Goal: Check status: Check status

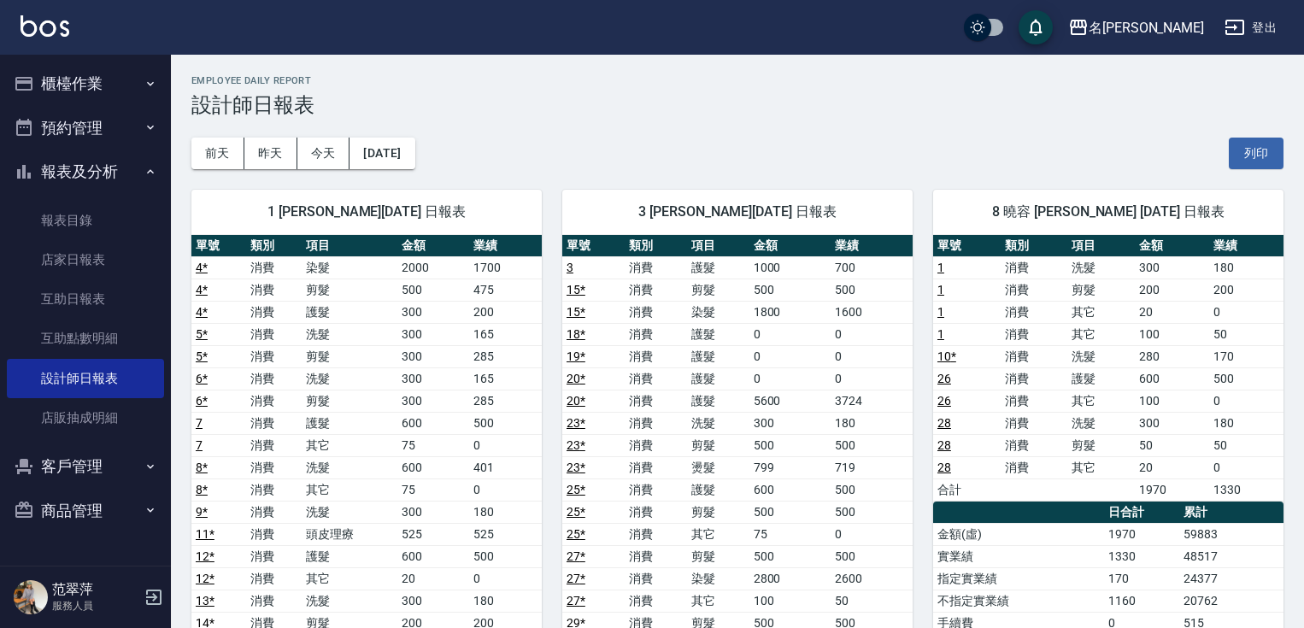
scroll to position [267, 0]
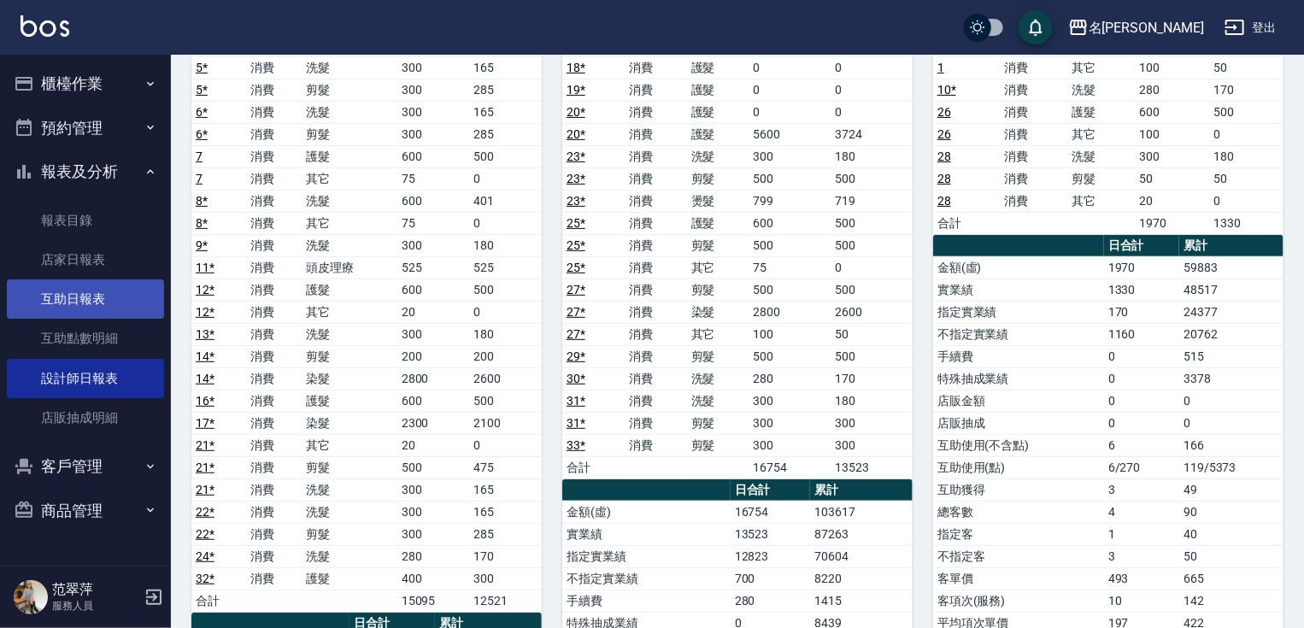
click at [93, 287] on link "互助日報表" at bounding box center [85, 298] width 157 height 39
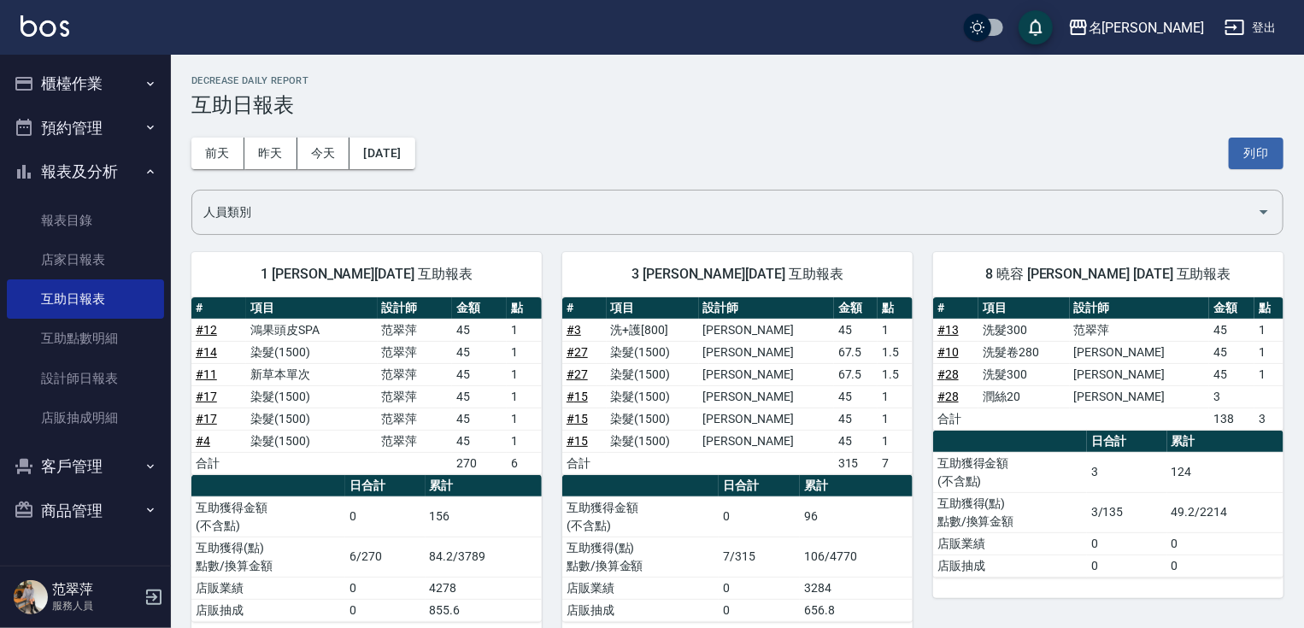
click at [79, 175] on button "報表及分析" at bounding box center [85, 172] width 157 height 44
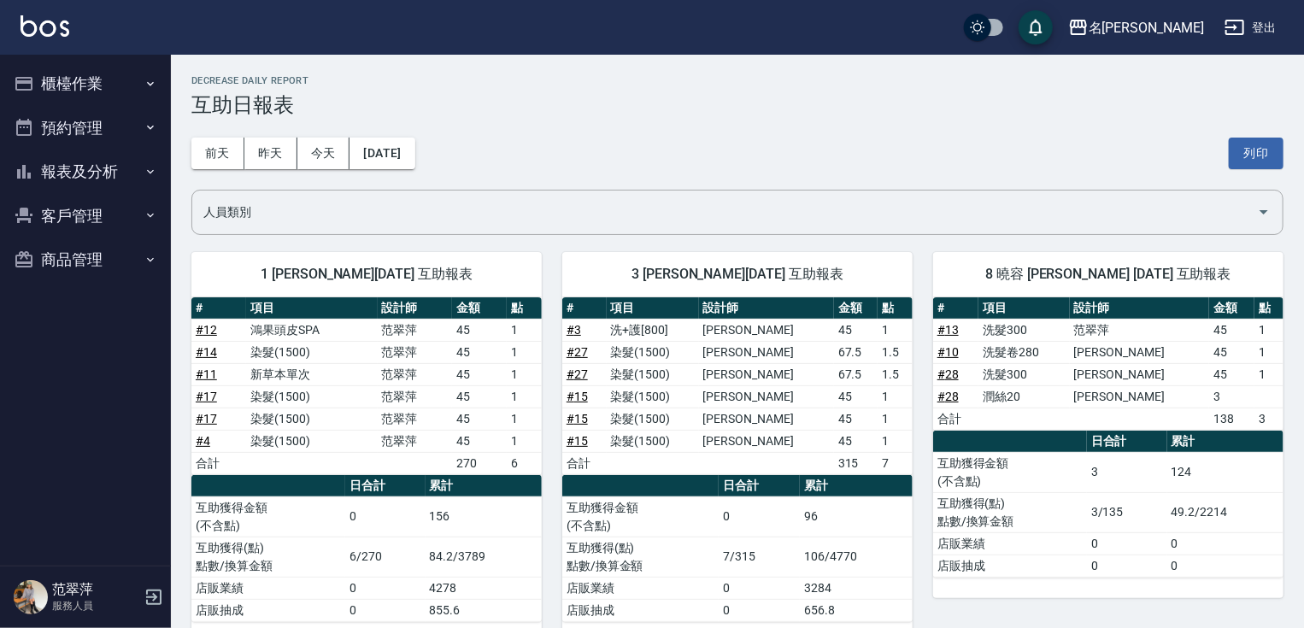
click at [79, 175] on button "報表及分析" at bounding box center [85, 172] width 157 height 44
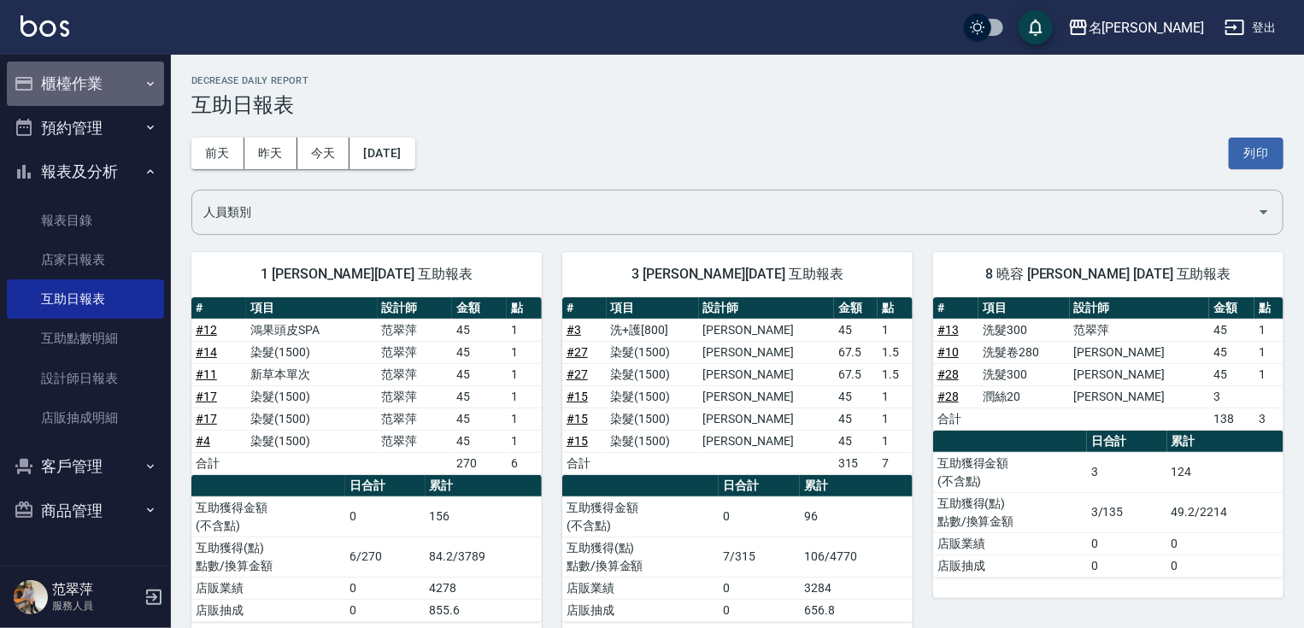
click at [74, 90] on button "櫃檯作業" at bounding box center [85, 84] width 157 height 44
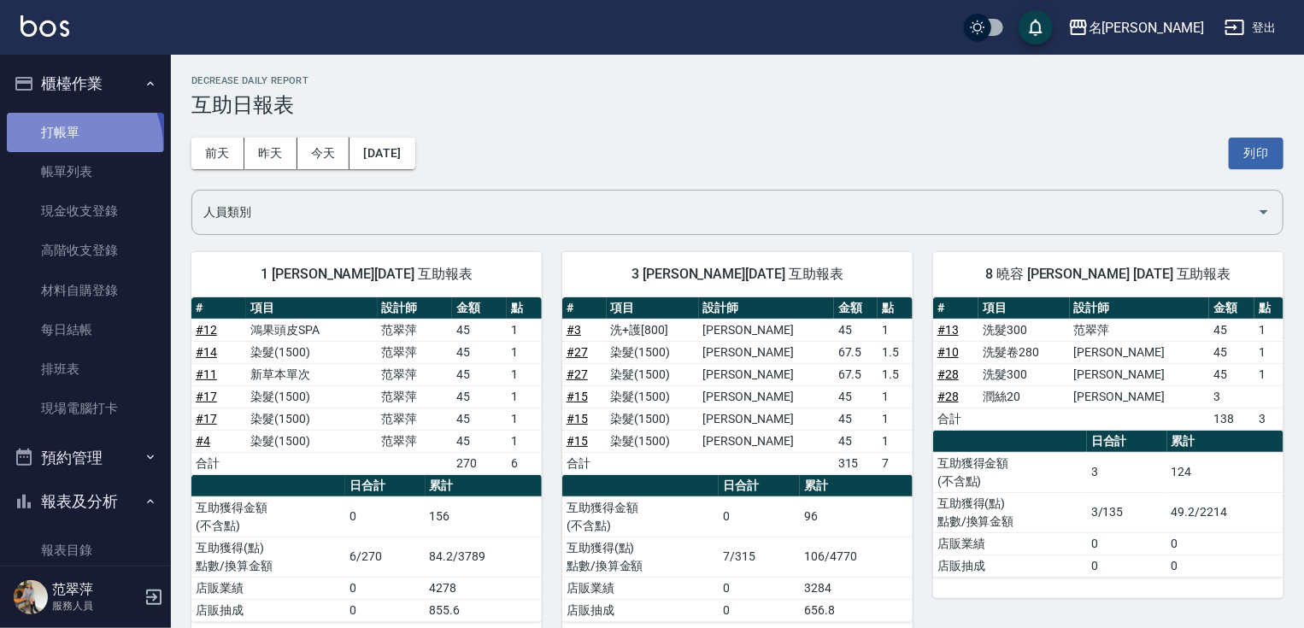
click at [73, 146] on link "打帳單" at bounding box center [85, 132] width 157 height 39
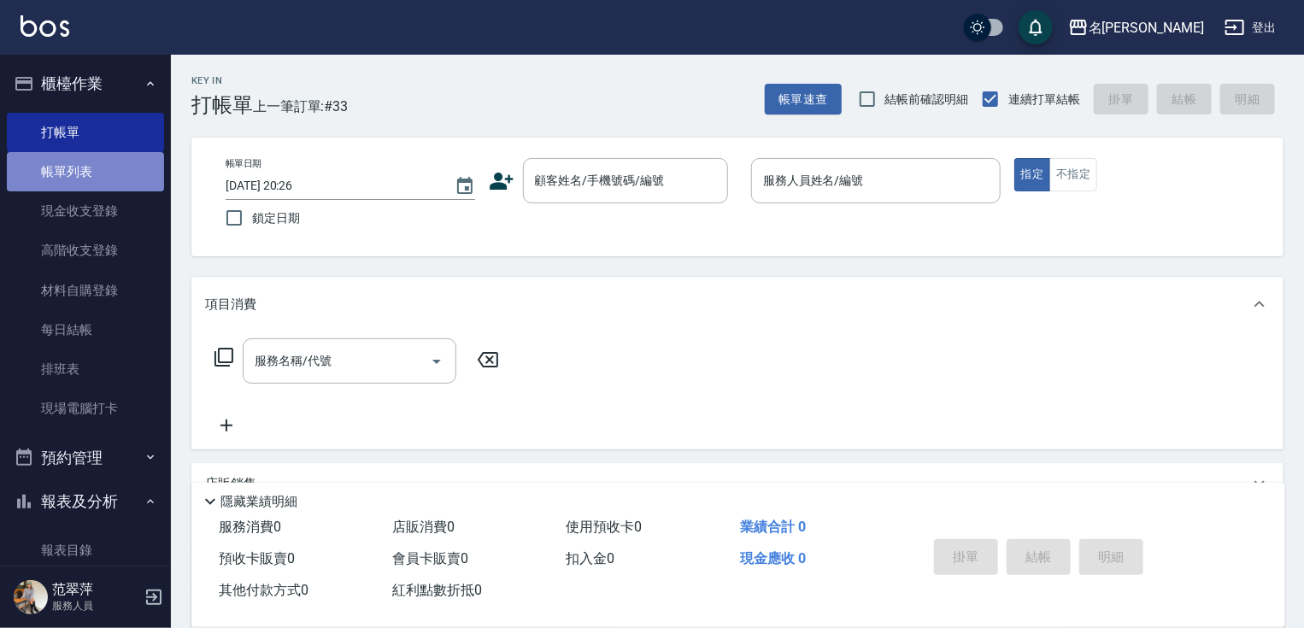
click at [106, 171] on link "帳單列表" at bounding box center [85, 171] width 157 height 39
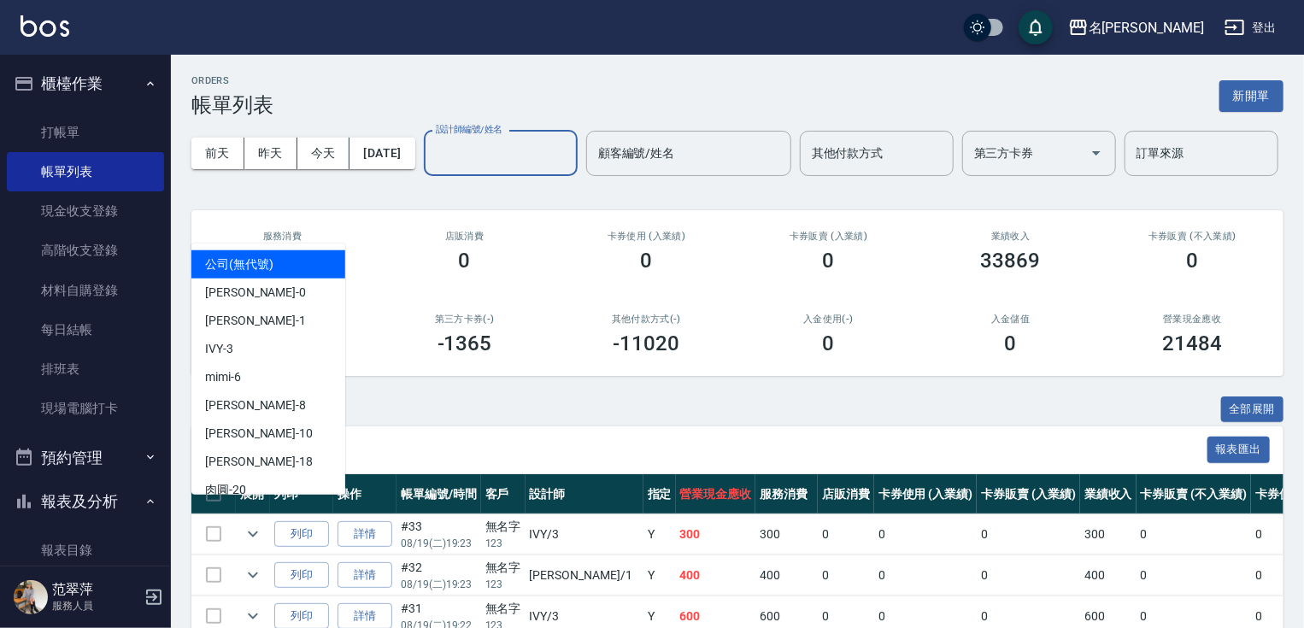
click at [431, 168] on input "設計師編號/姓名" at bounding box center [500, 153] width 138 height 30
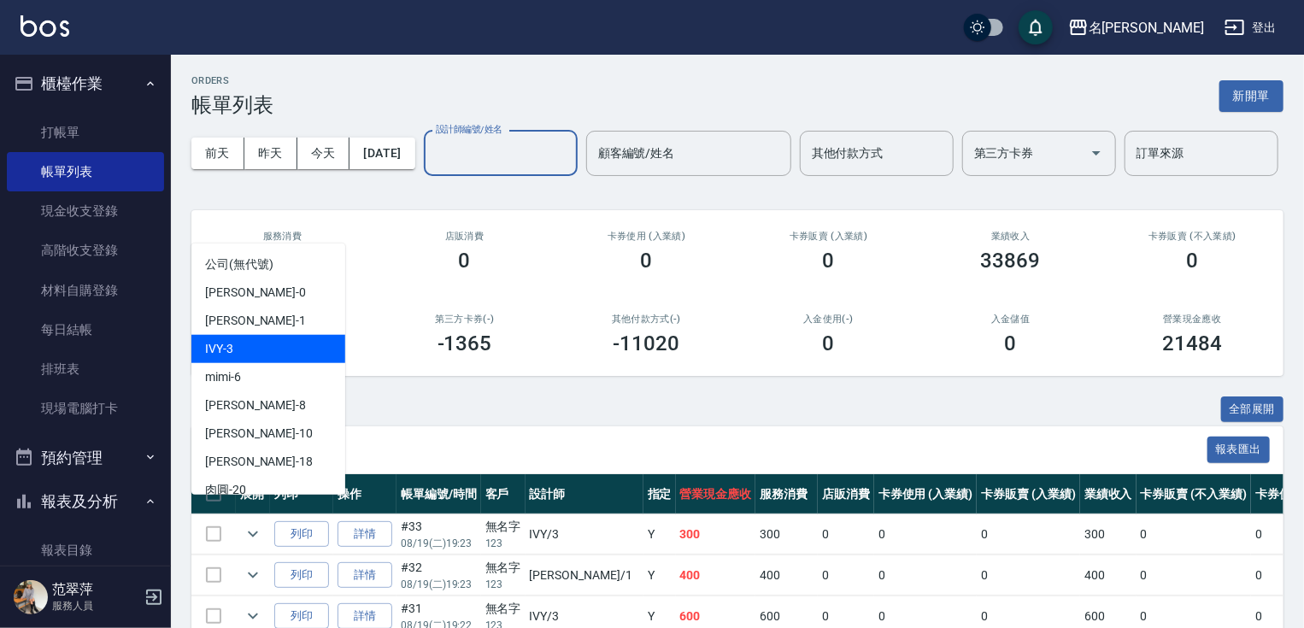
click at [223, 348] on span "IVY -3" at bounding box center [219, 349] width 28 height 18
type input "IVY-3"
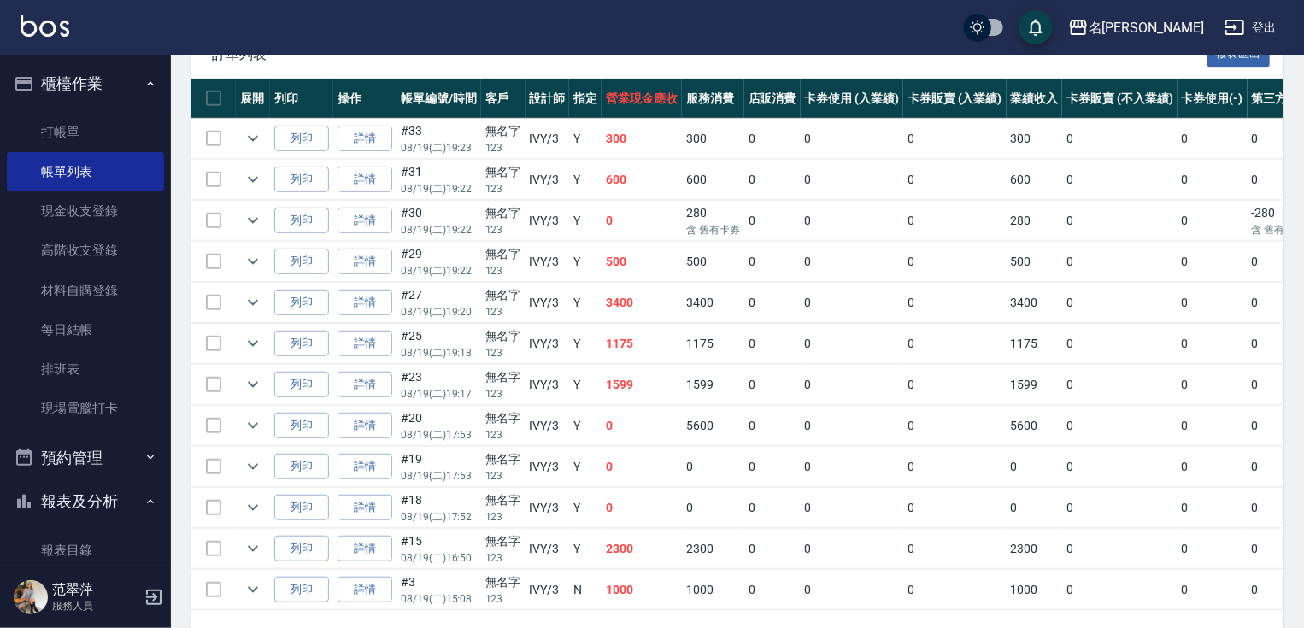
scroll to position [411, 0]
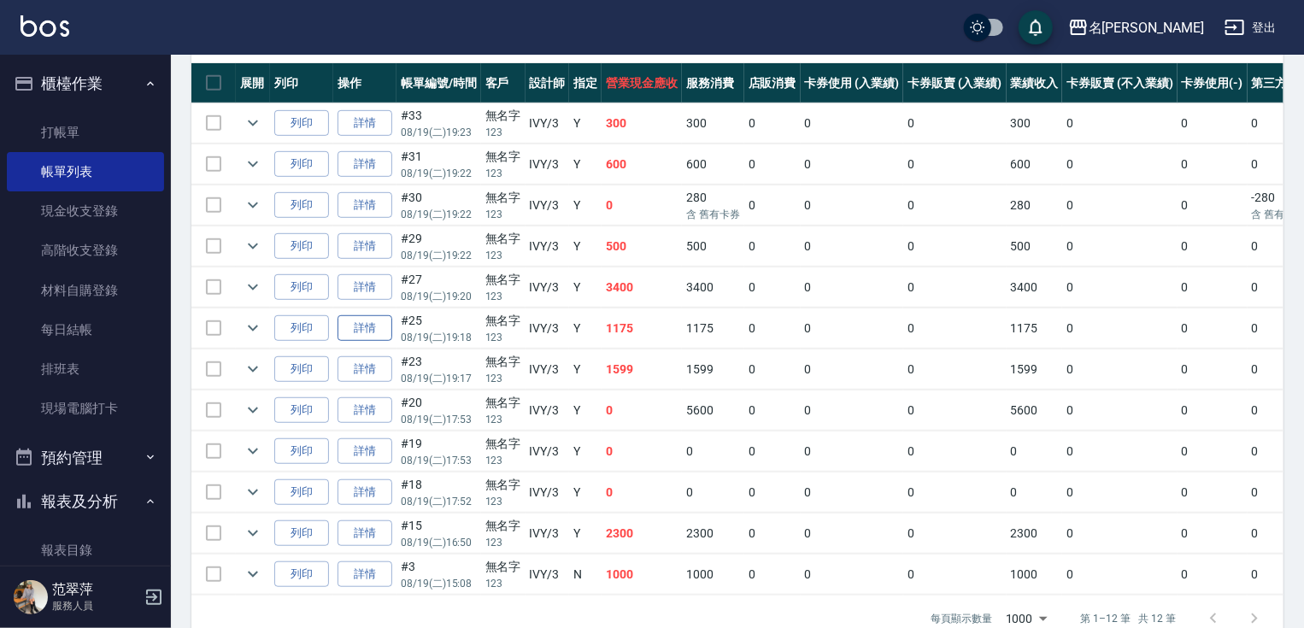
click at [368, 342] on link "詳情" at bounding box center [364, 328] width 55 height 26
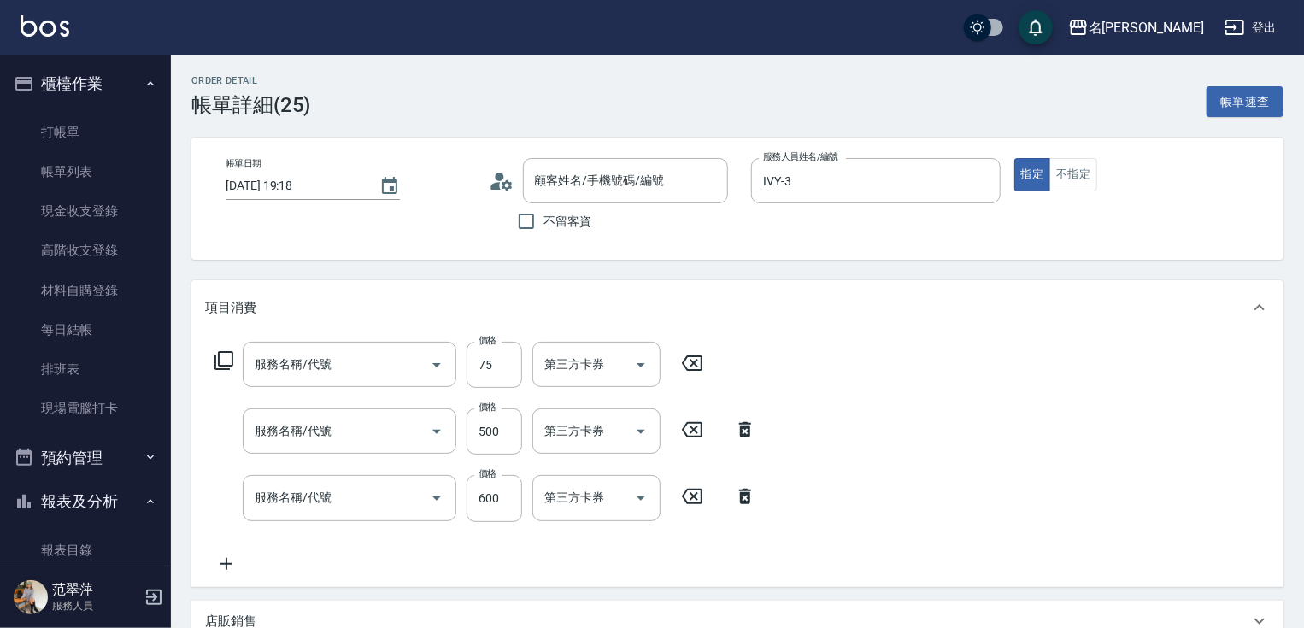
type input "[DATE] 19:18"
type input "IVY-3"
type input "精油75(808)"
type input "剪髮(400)(401)"
type input "鴻果頭皮SPA(410)"
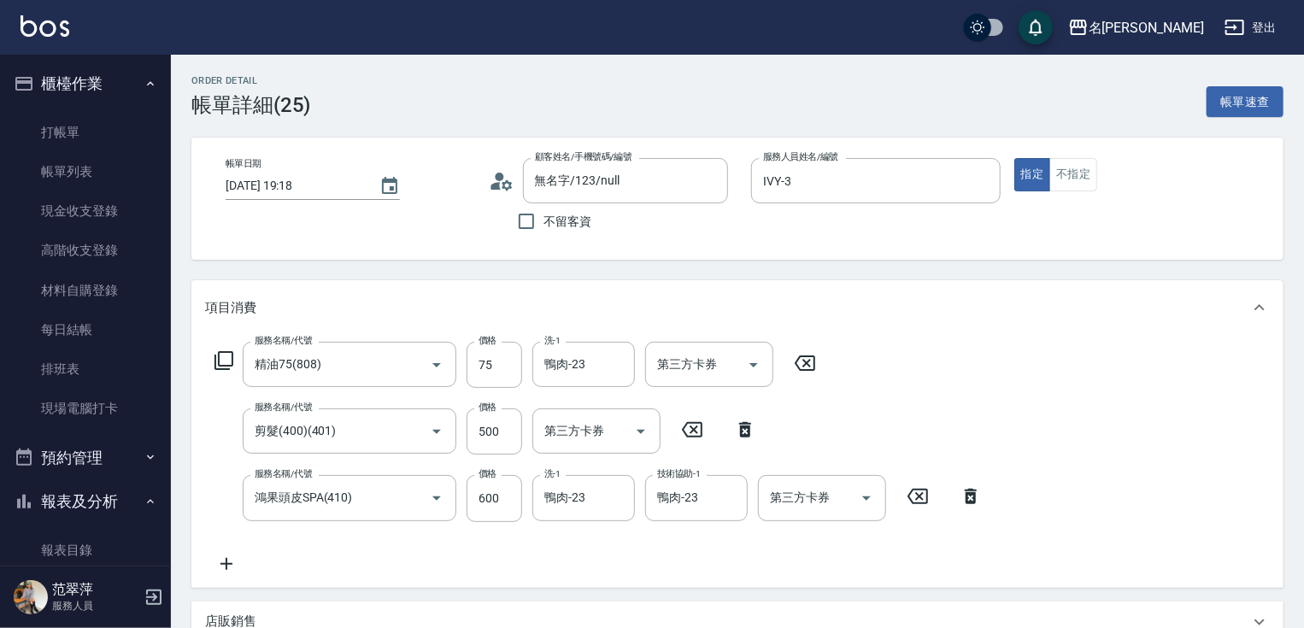
type input "無名字/123/null"
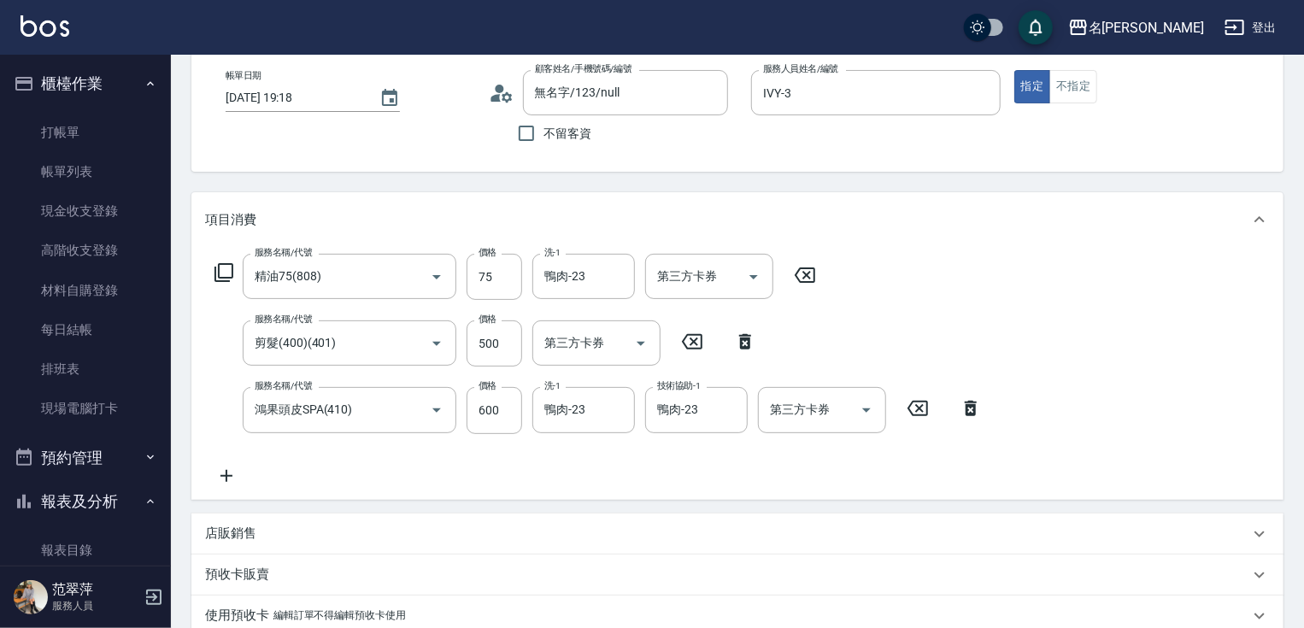
scroll to position [32, 0]
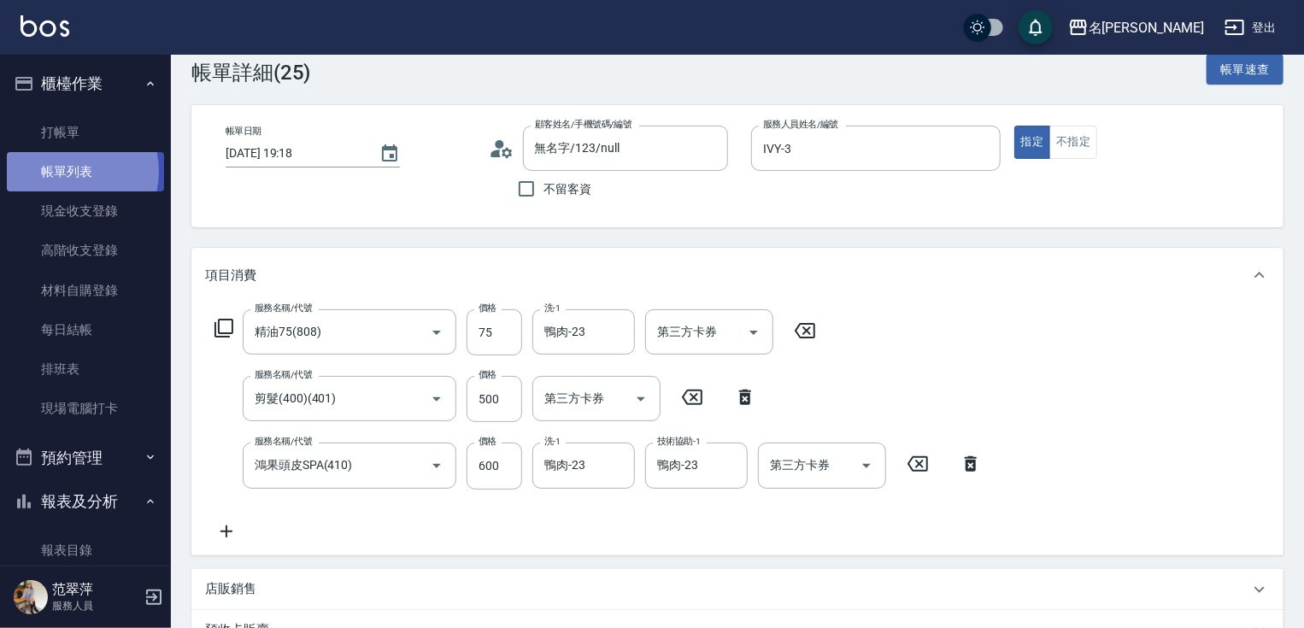
click at [66, 172] on link "帳單列表" at bounding box center [85, 171] width 157 height 39
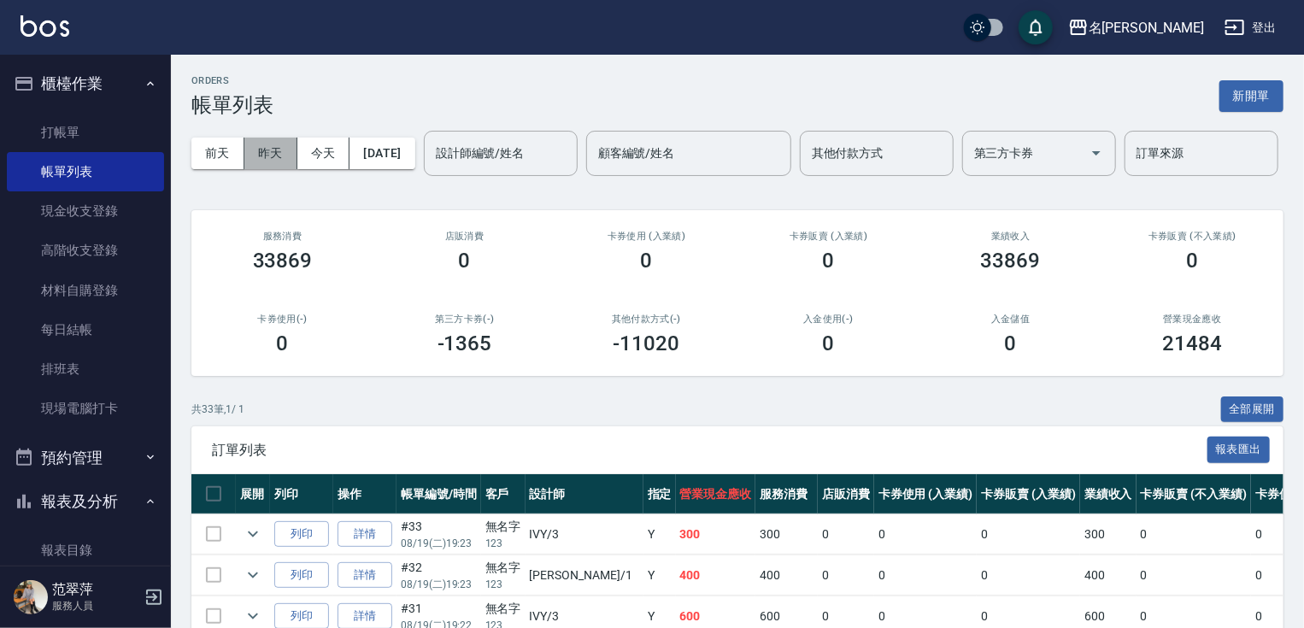
click at [277, 154] on button "昨天" at bounding box center [270, 154] width 53 height 32
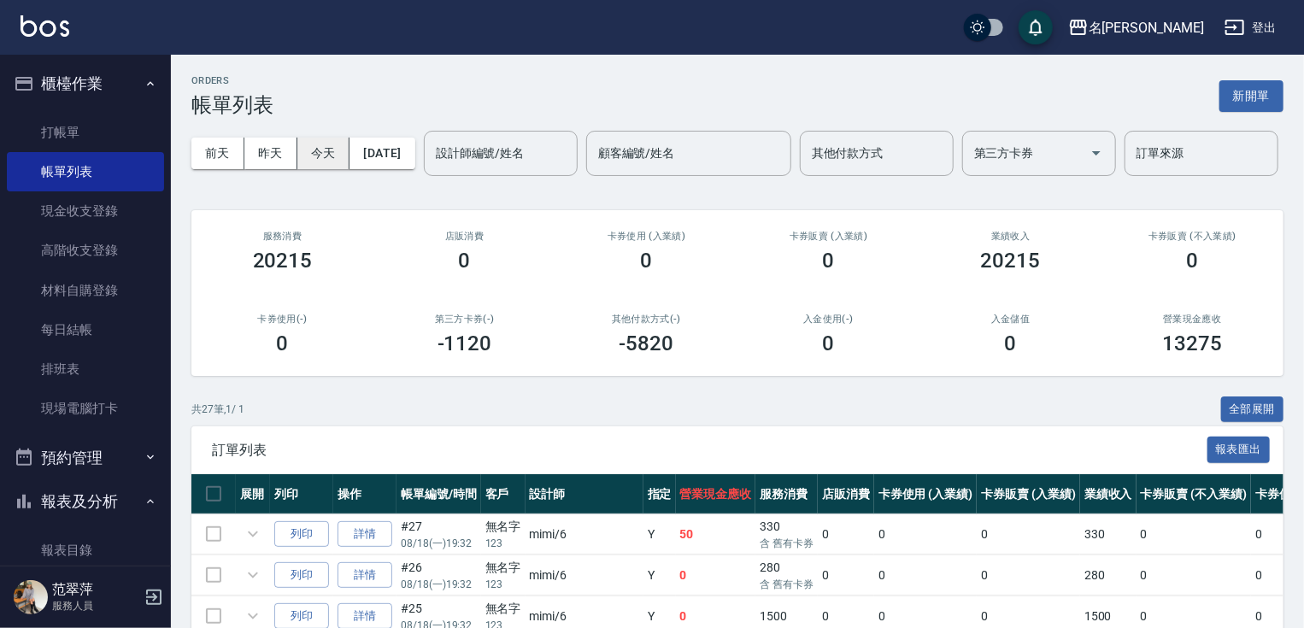
click at [347, 154] on button "今天" at bounding box center [323, 154] width 53 height 32
click at [431, 168] on input "設計師編號/姓名" at bounding box center [500, 153] width 138 height 30
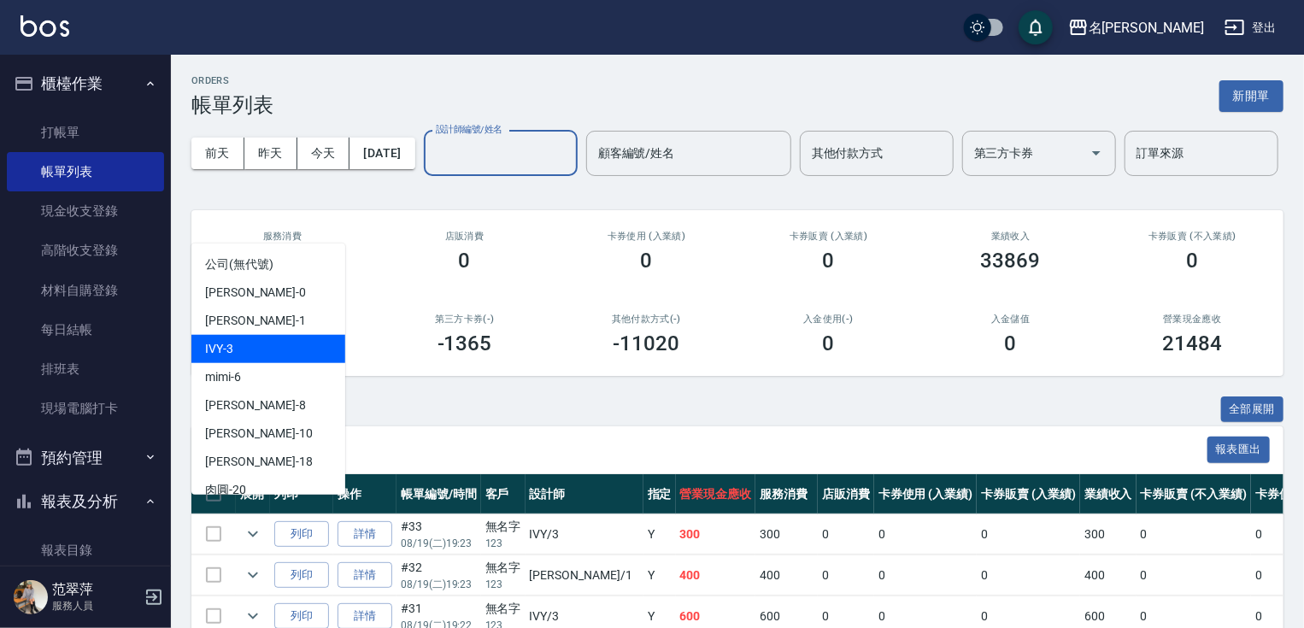
click at [261, 350] on div "IVY -3" at bounding box center [268, 349] width 154 height 28
type input "IVY-3"
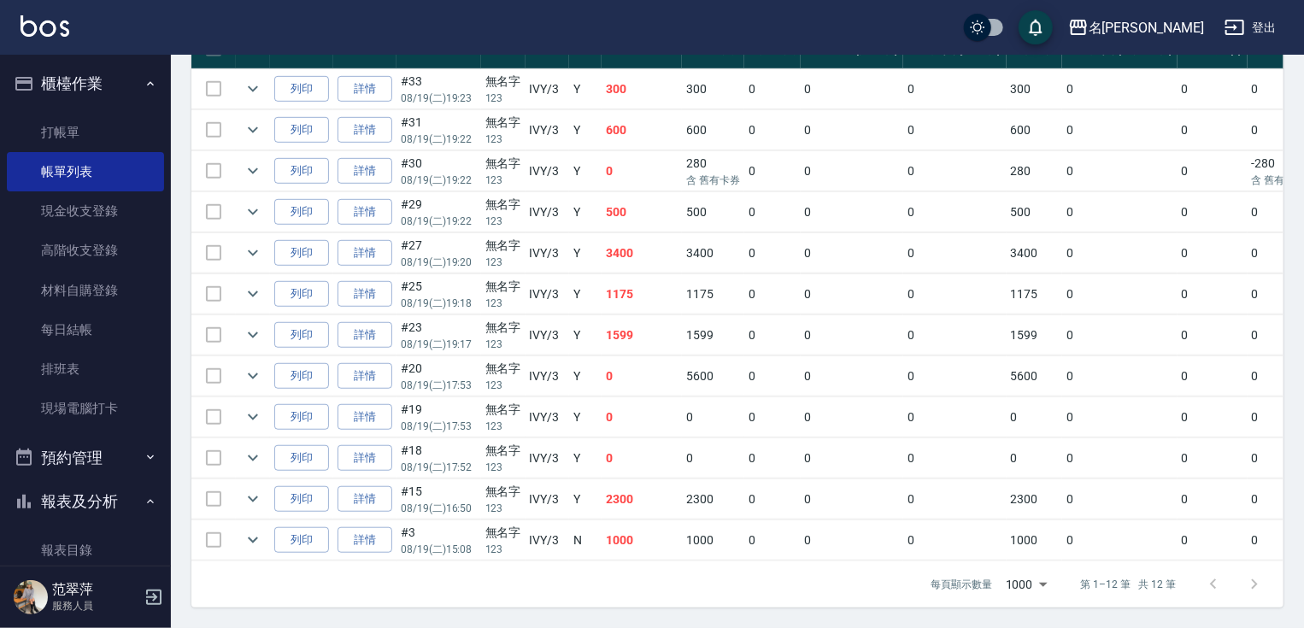
scroll to position [459, 0]
click at [349, 349] on link "詳情" at bounding box center [364, 335] width 55 height 26
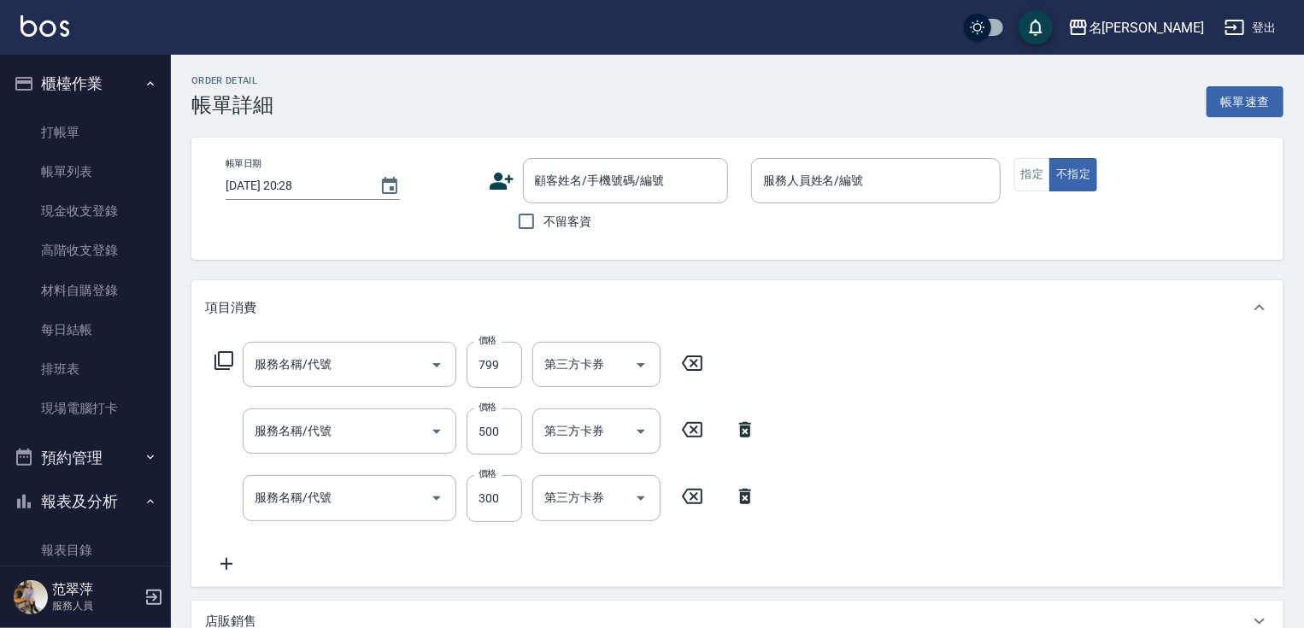
type input "[DATE] 19:17"
type input "IVY-3"
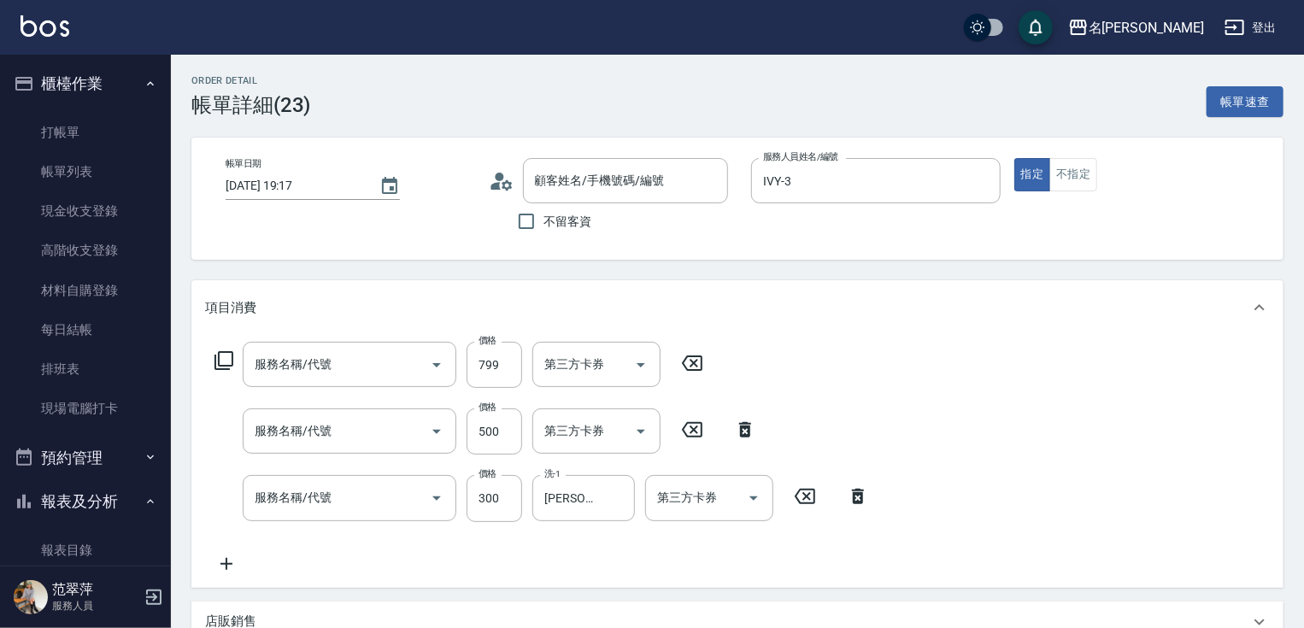
type input "電波799(314)"
type input "剪髮(400)(401)"
type input "洗髮300(233)"
type input "無名字/123/null"
click at [615, 364] on icon "Clear" at bounding box center [617, 365] width 10 height 10
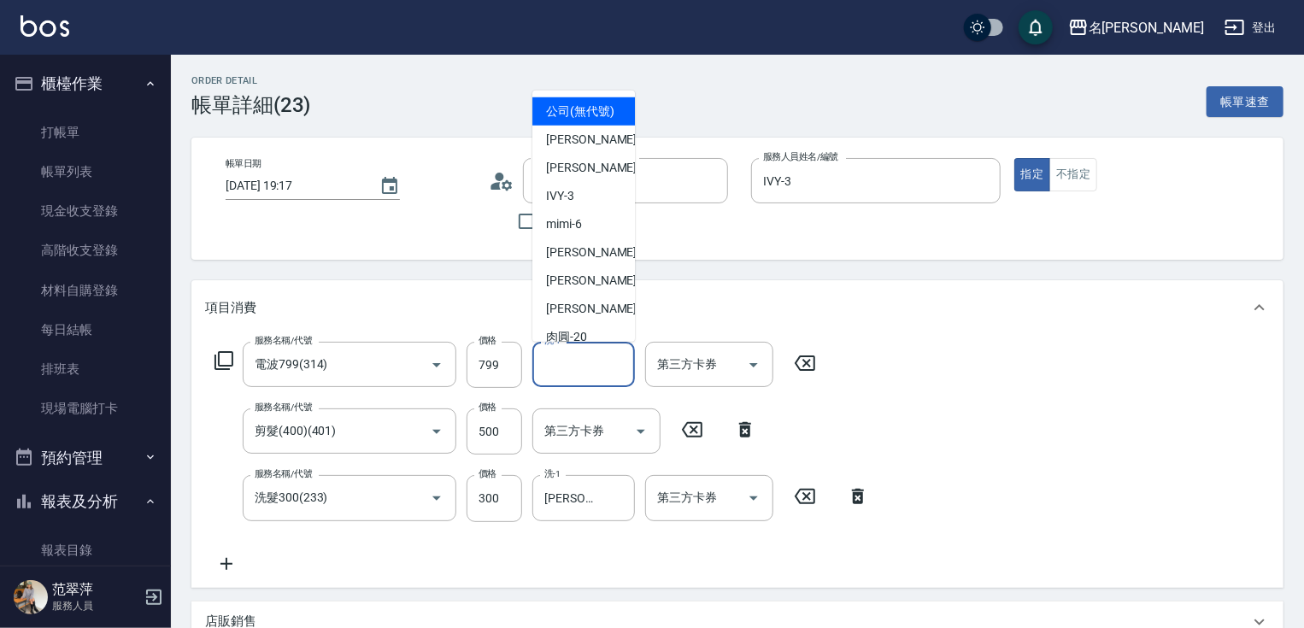
click at [591, 368] on input "洗-1" at bounding box center [583, 364] width 87 height 30
click at [578, 210] on div "IVY -3" at bounding box center [583, 196] width 103 height 28
type input "IVY-3"
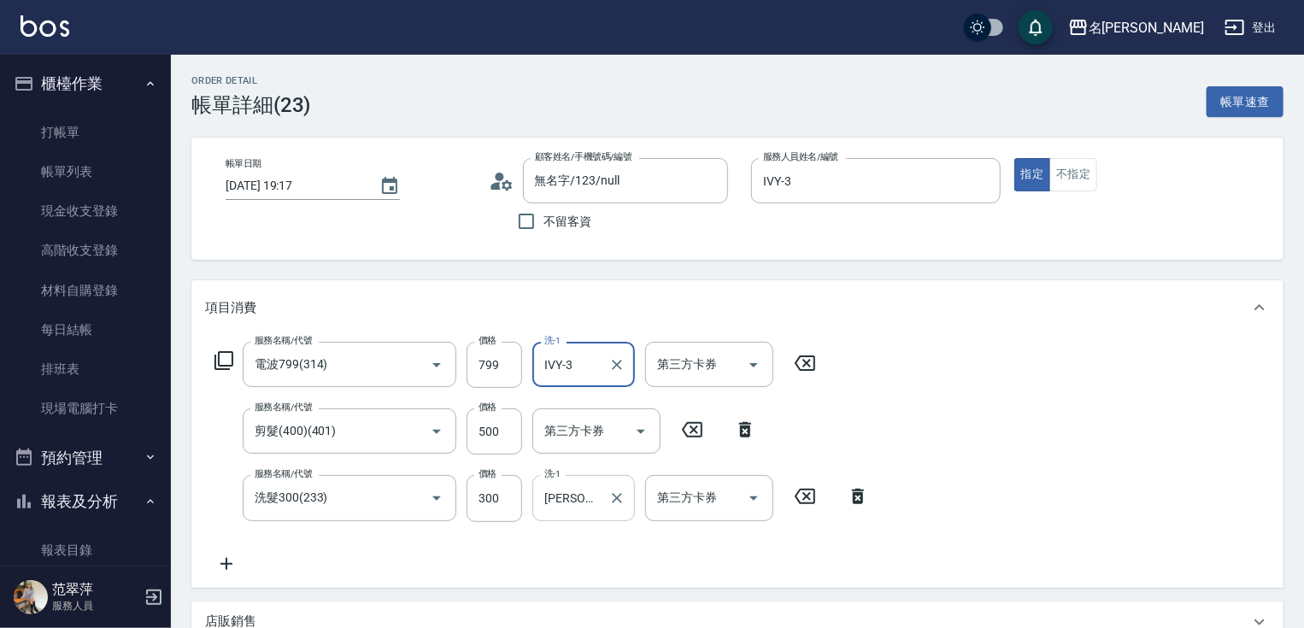
click at [593, 504] on input "[PERSON_NAME]-18" at bounding box center [571, 498] width 62 height 30
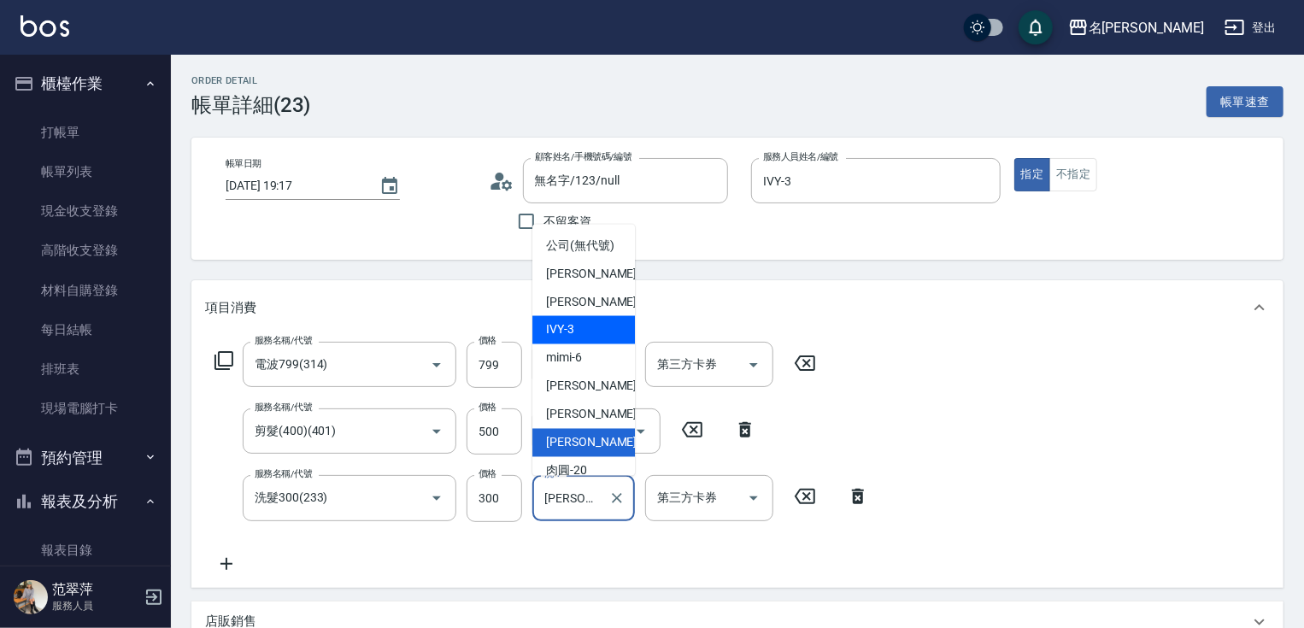
click at [583, 344] on div "IVY -3" at bounding box center [583, 330] width 103 height 28
type input "IVY-3"
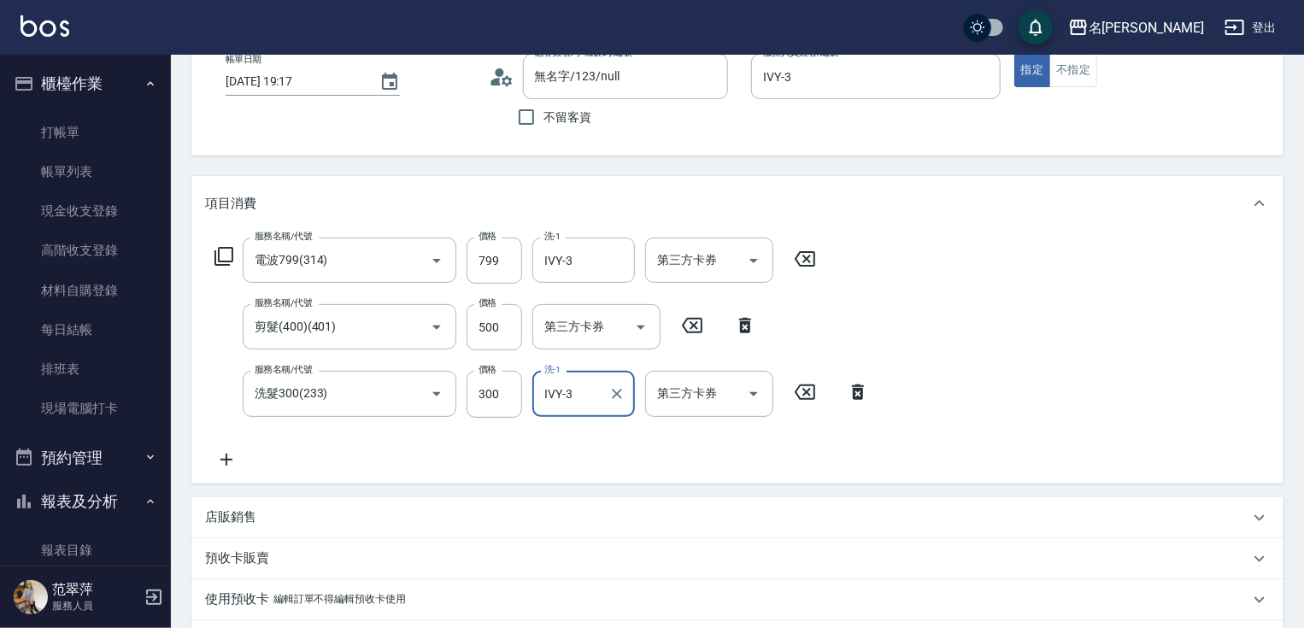
scroll to position [38, 0]
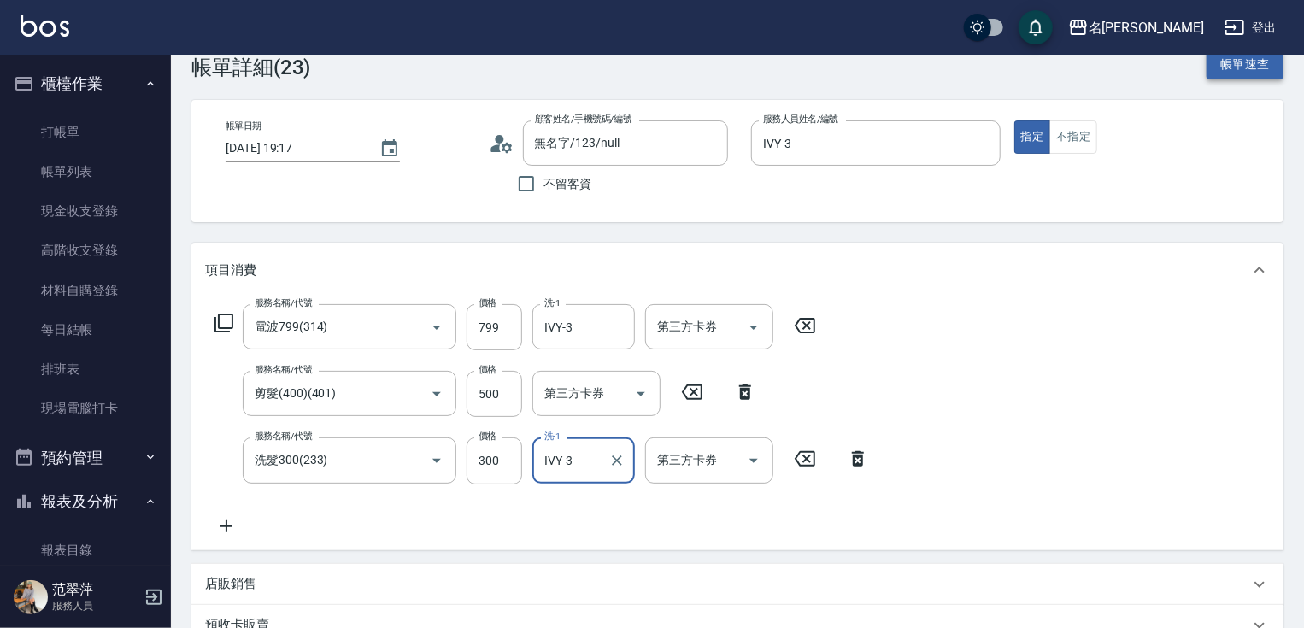
click at [1259, 73] on button "帳單速查" at bounding box center [1244, 65] width 77 height 32
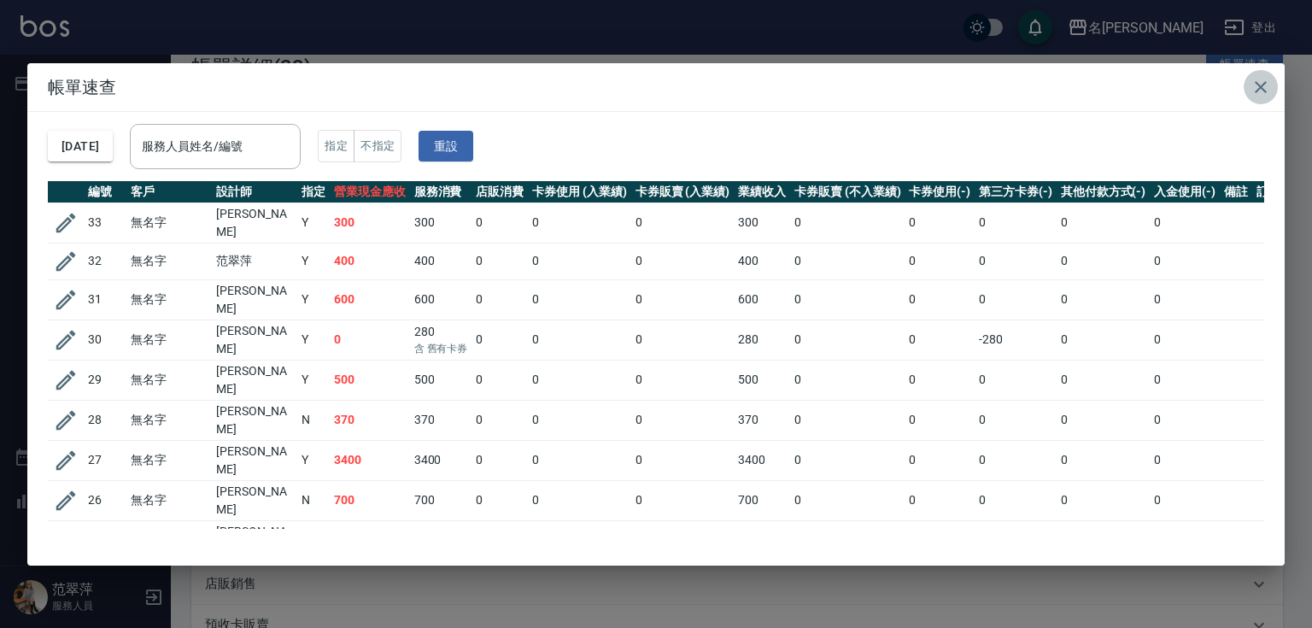
click at [1260, 89] on icon "button" at bounding box center [1261, 87] width 21 height 21
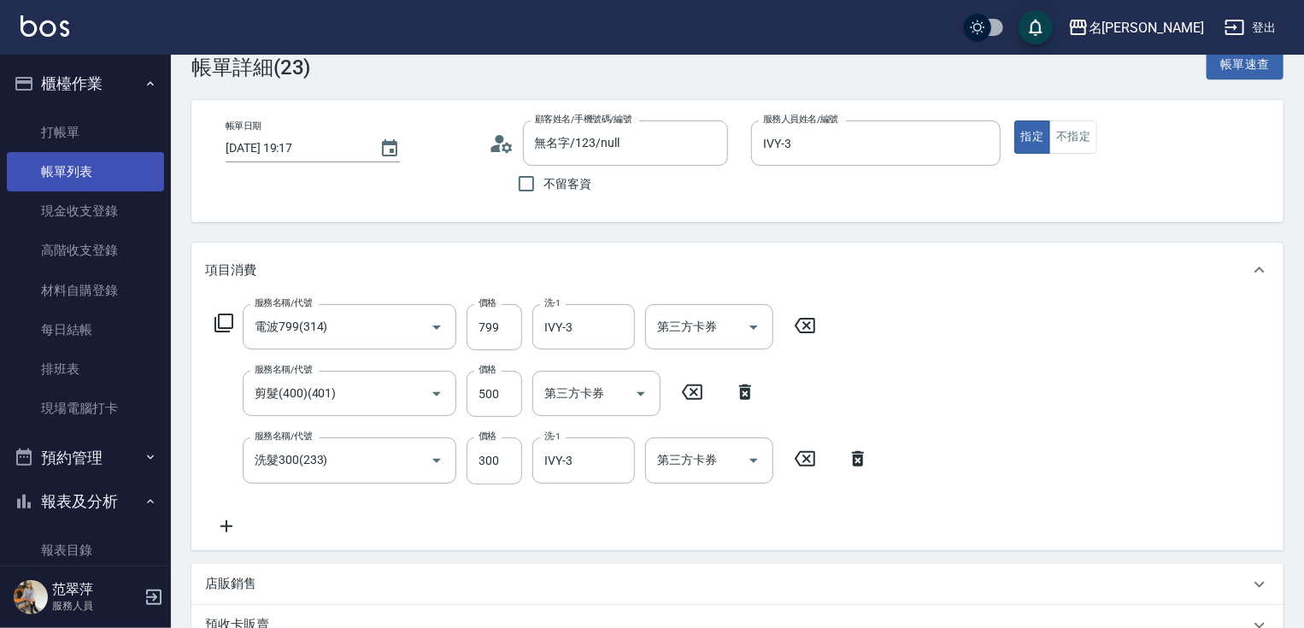
click at [97, 169] on link "帳單列表" at bounding box center [85, 171] width 157 height 39
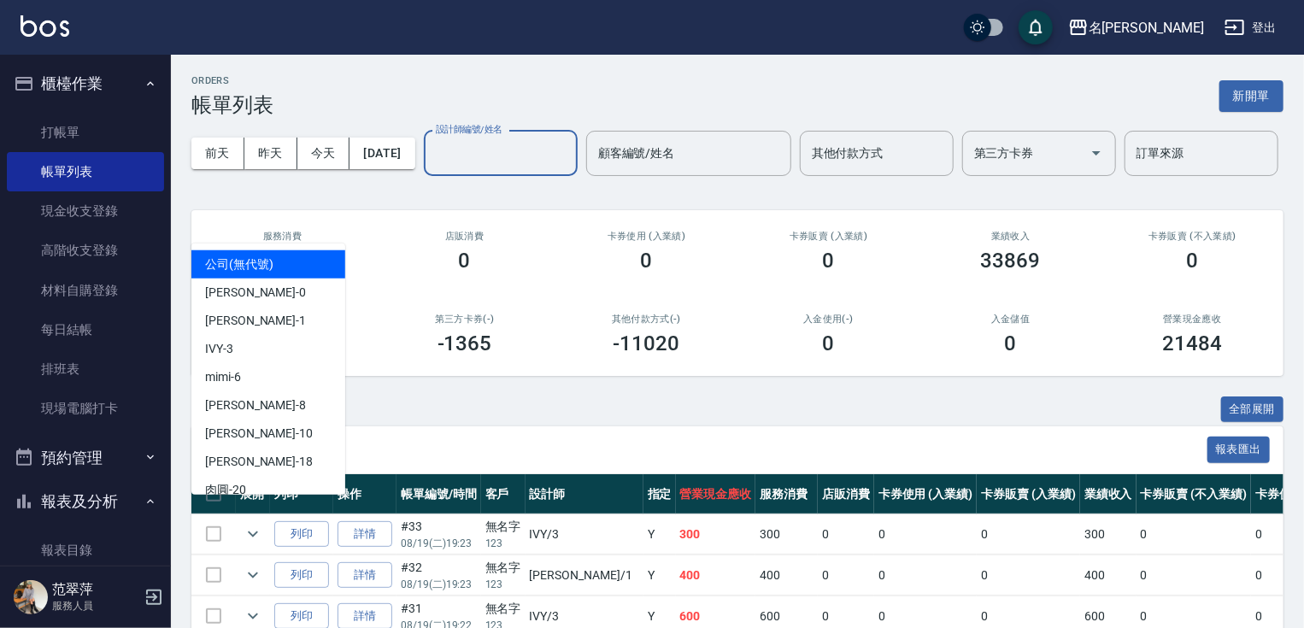
click at [431, 168] on input "設計師編號/姓名" at bounding box center [500, 153] width 138 height 30
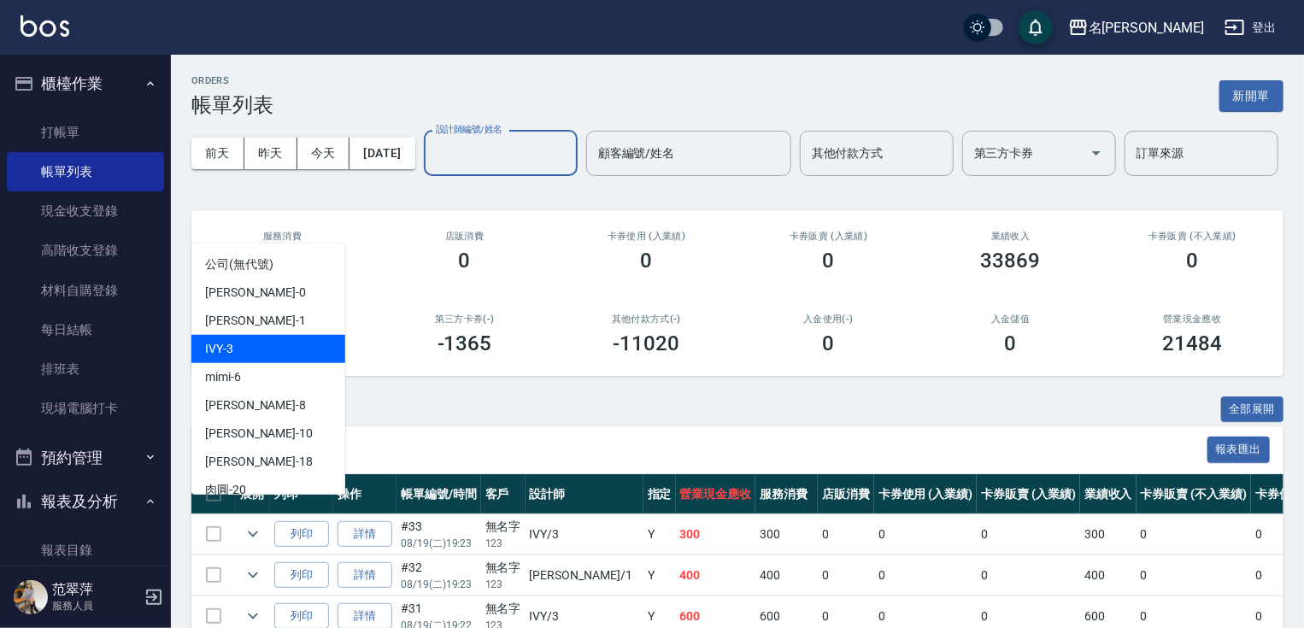
click at [249, 357] on div "IVY -3" at bounding box center [268, 349] width 154 height 28
type input "IVY-3"
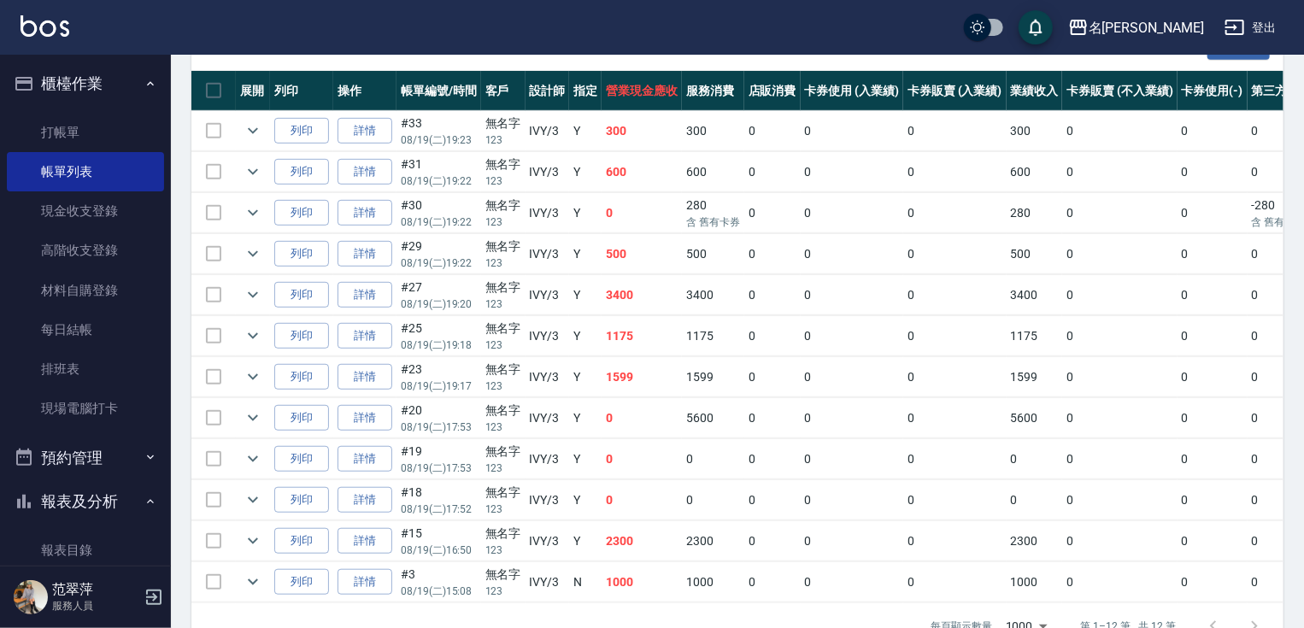
scroll to position [422, 0]
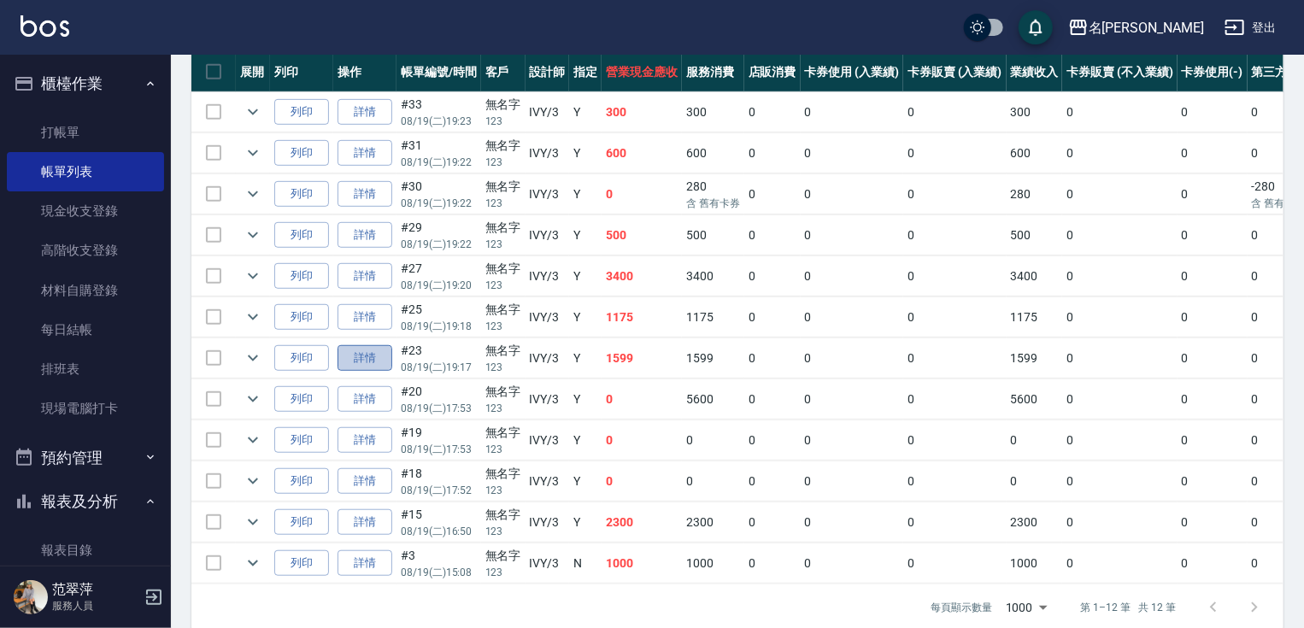
click at [359, 372] on link "詳情" at bounding box center [364, 358] width 55 height 26
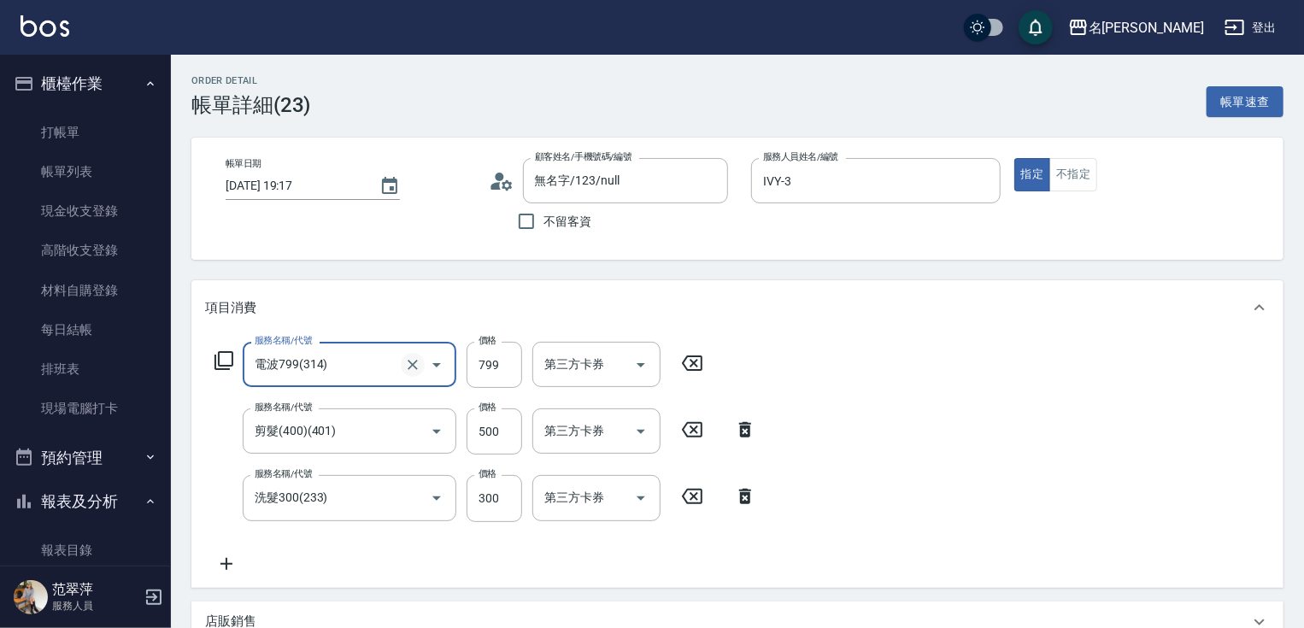
type input "無名字/123/null"
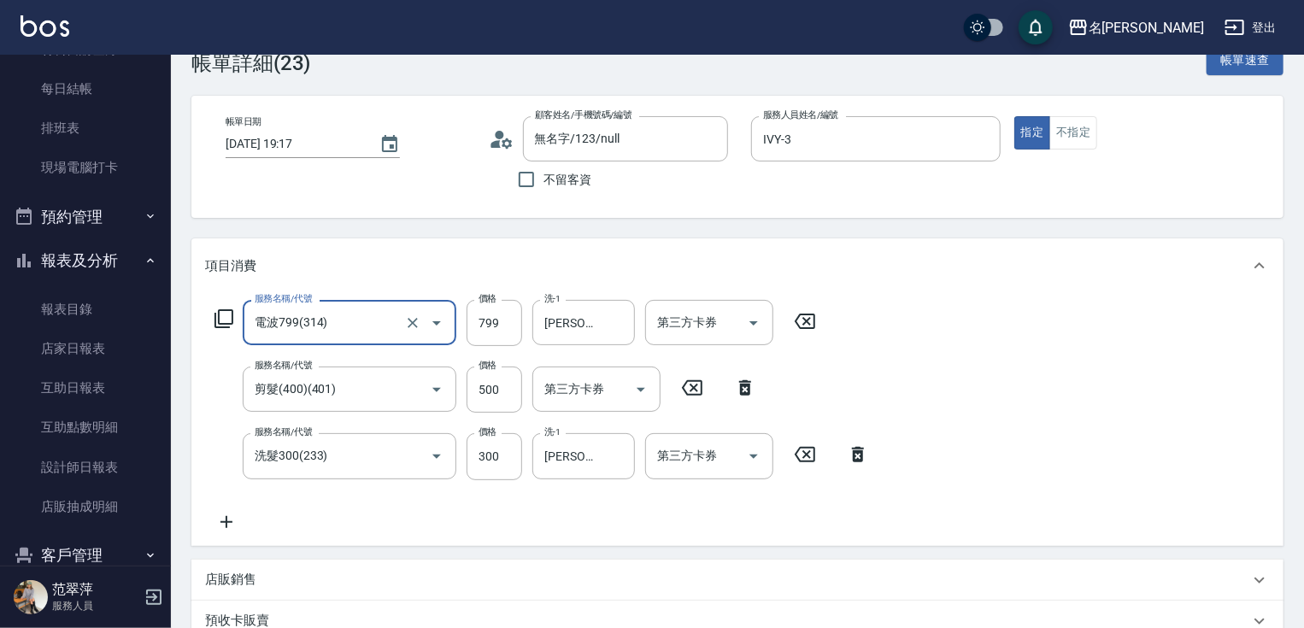
scroll to position [261, 0]
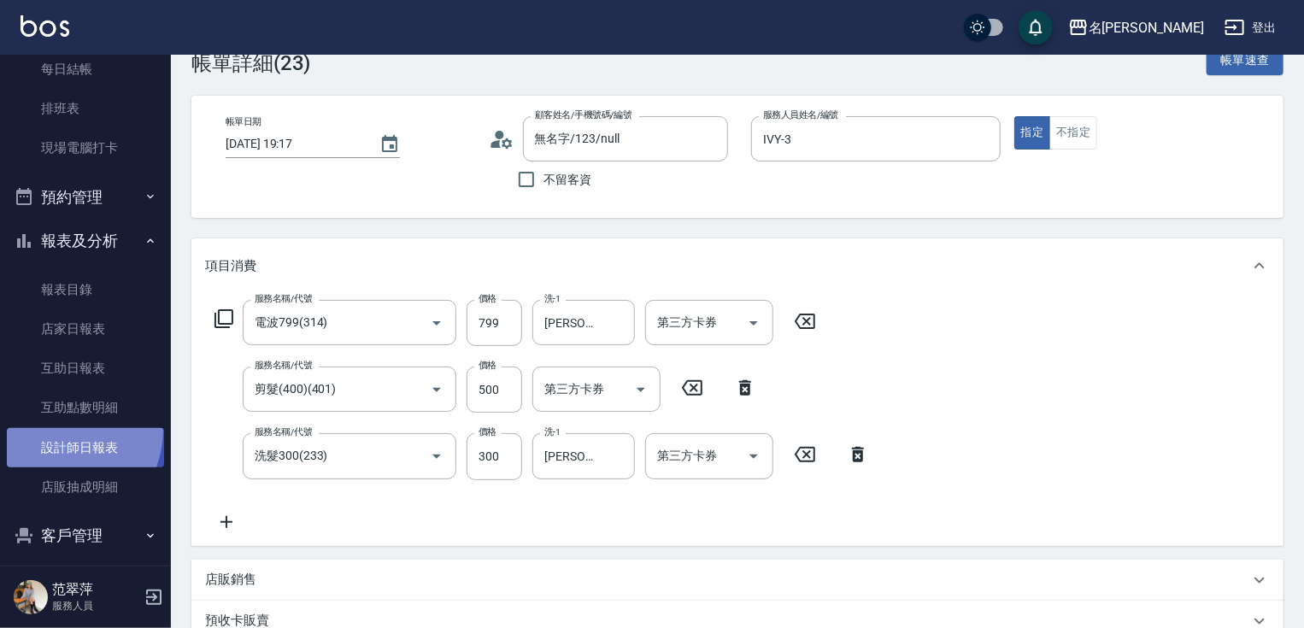
click at [50, 428] on link "設計師日報表" at bounding box center [85, 447] width 157 height 39
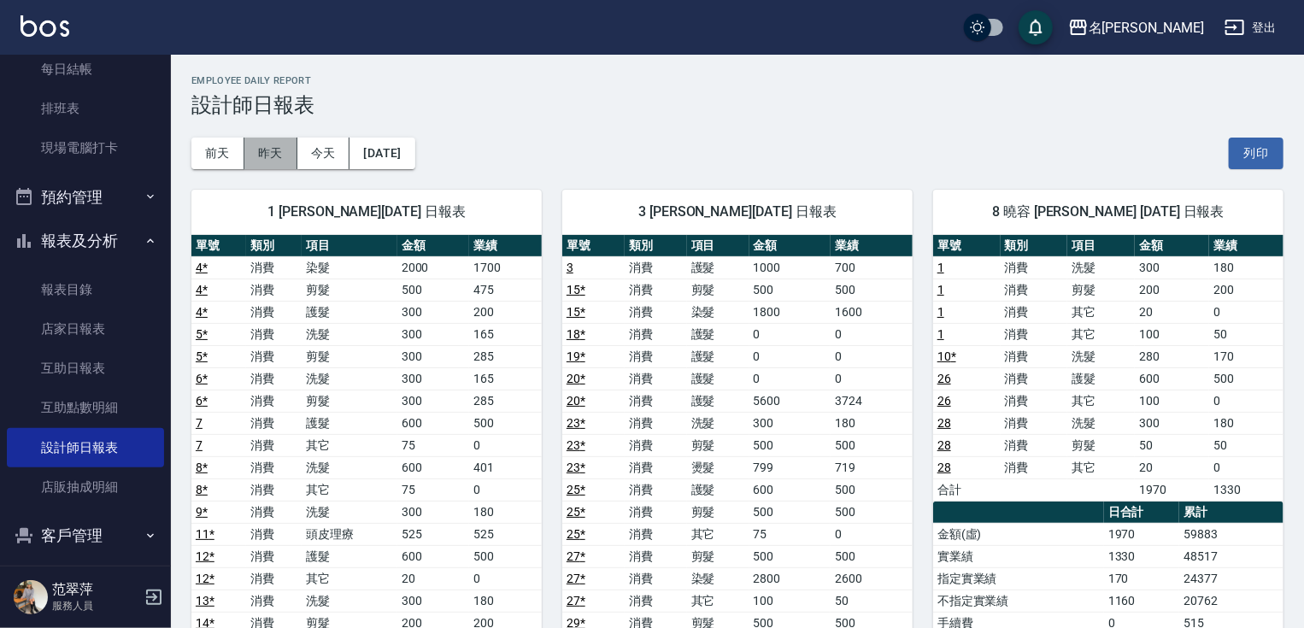
click at [286, 151] on button "昨天" at bounding box center [270, 154] width 53 height 32
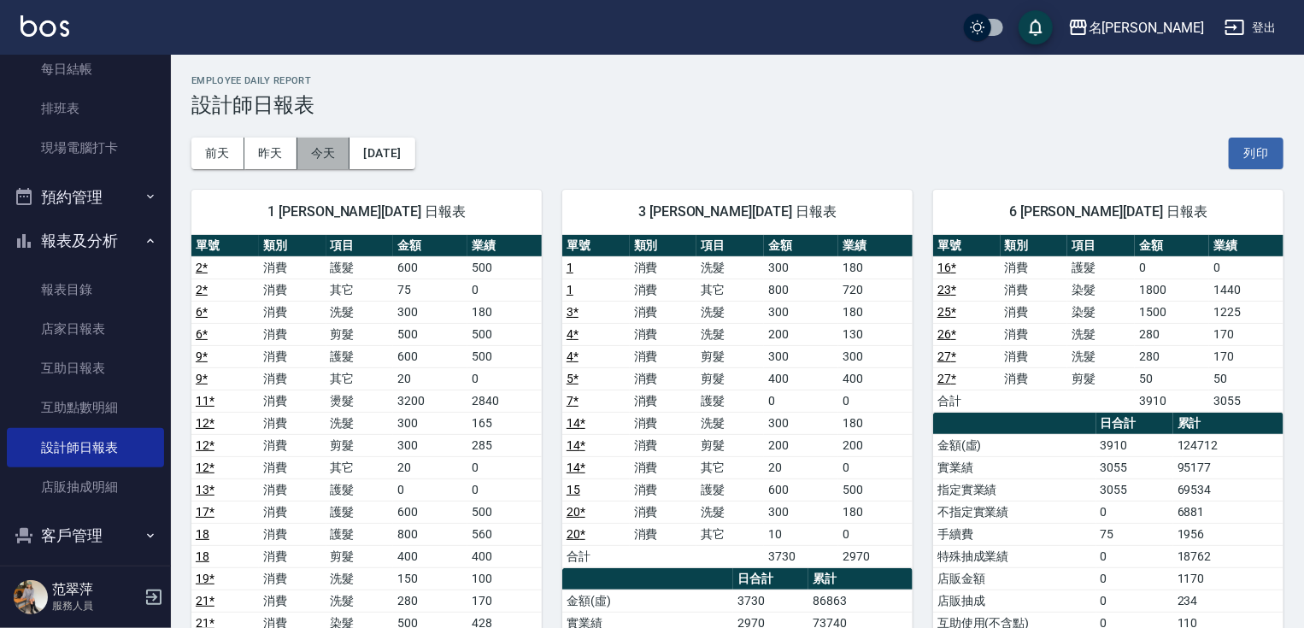
click at [315, 157] on button "今天" at bounding box center [323, 154] width 53 height 32
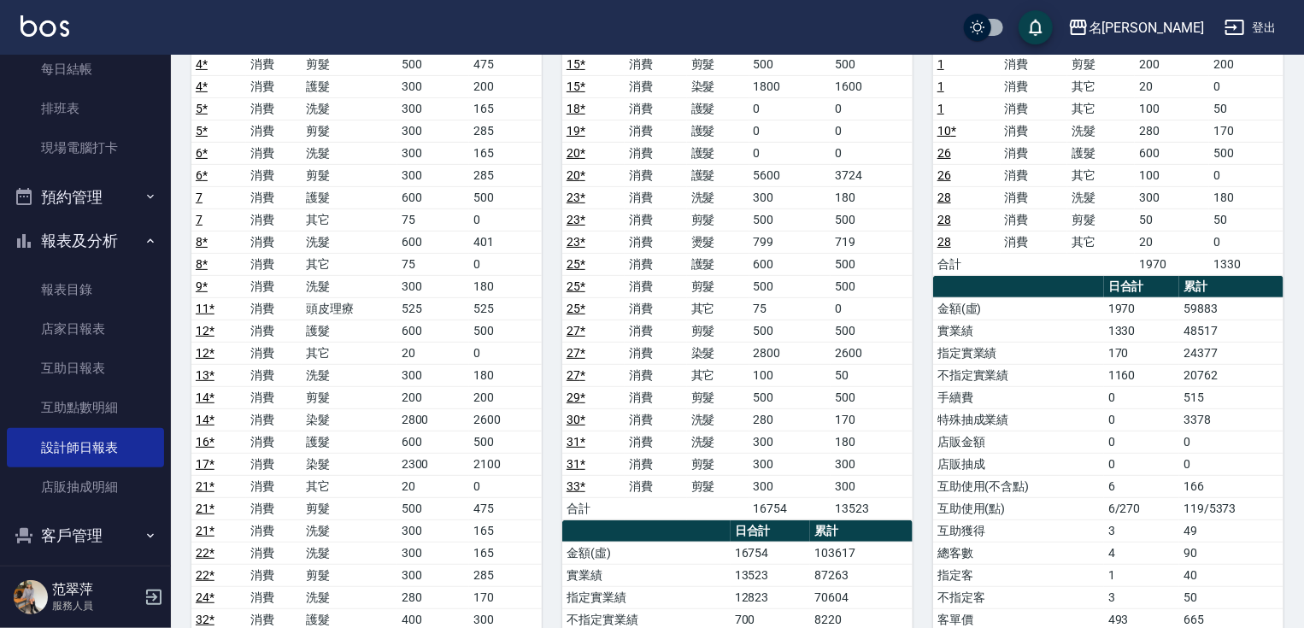
scroll to position [210, 0]
